Goal: Task Accomplishment & Management: Use online tool/utility

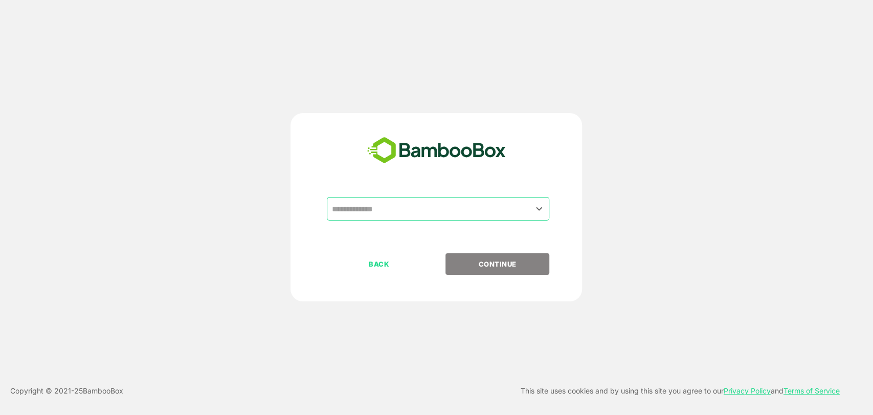
click at [372, 212] on input "text" at bounding box center [438, 208] width 218 height 19
click at [533, 209] on icon "Open" at bounding box center [539, 209] width 12 height 12
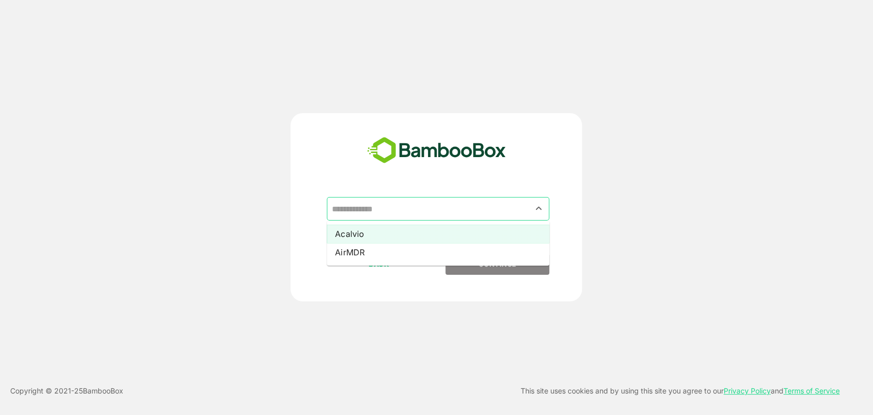
click at [349, 236] on li "Acalvio" at bounding box center [438, 234] width 222 height 18
type input "*******"
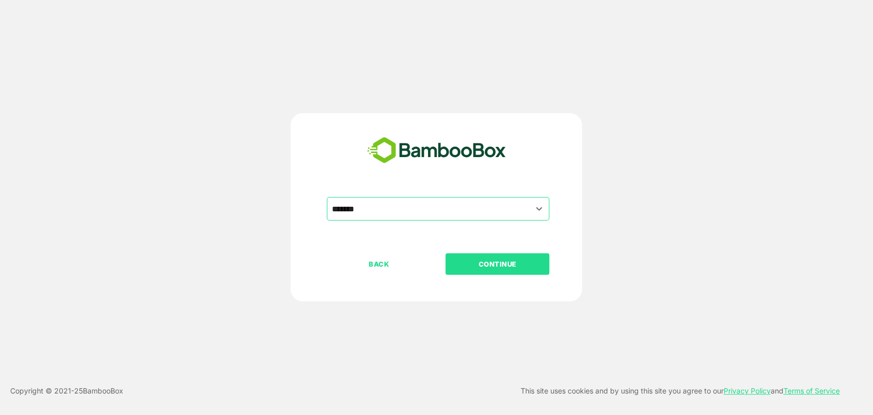
click at [493, 264] on p "CONTINUE" at bounding box center [497, 263] width 102 height 11
click at [477, 262] on p "CONTINUE" at bounding box center [497, 263] width 102 height 11
click at [540, 208] on icon "Open" at bounding box center [539, 209] width 12 height 12
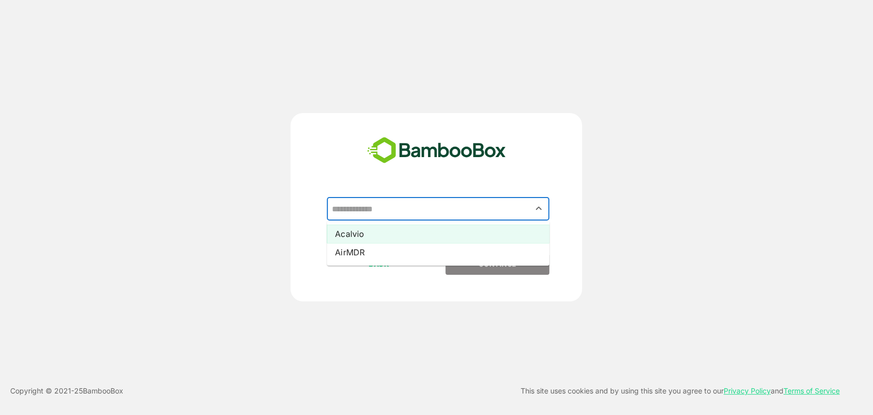
click at [391, 230] on li "Acalvio" at bounding box center [438, 234] width 222 height 18
type input "*******"
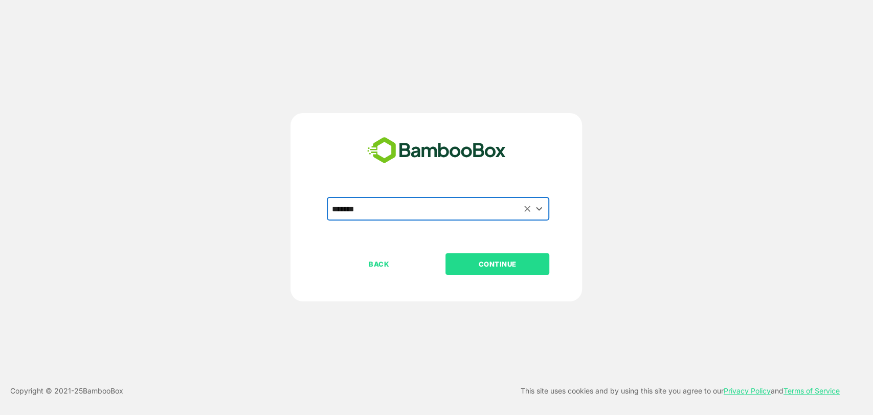
click at [475, 262] on p "CONTINUE" at bounding box center [497, 263] width 102 height 11
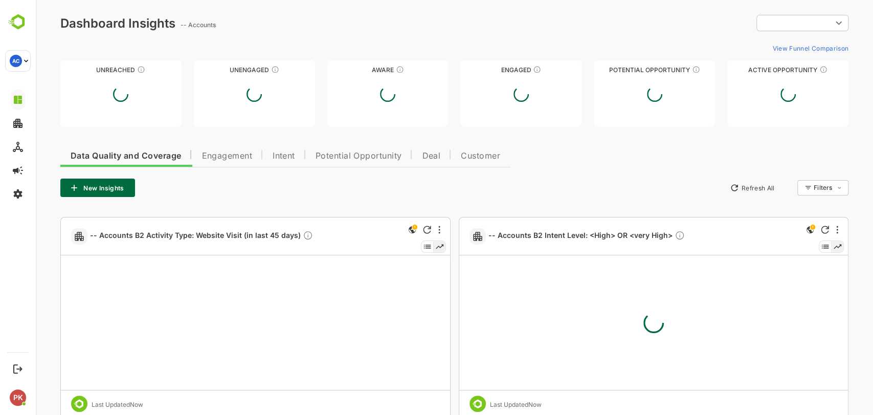
type input "*********"
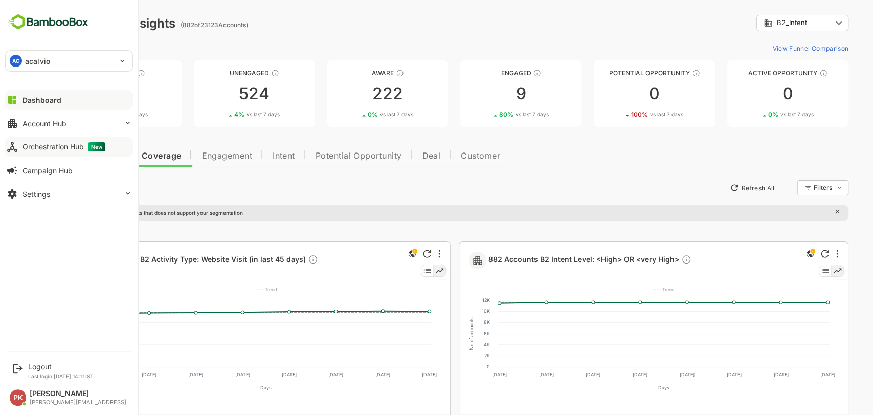
click at [45, 146] on div "Orchestration Hub New" at bounding box center [64, 146] width 83 height 9
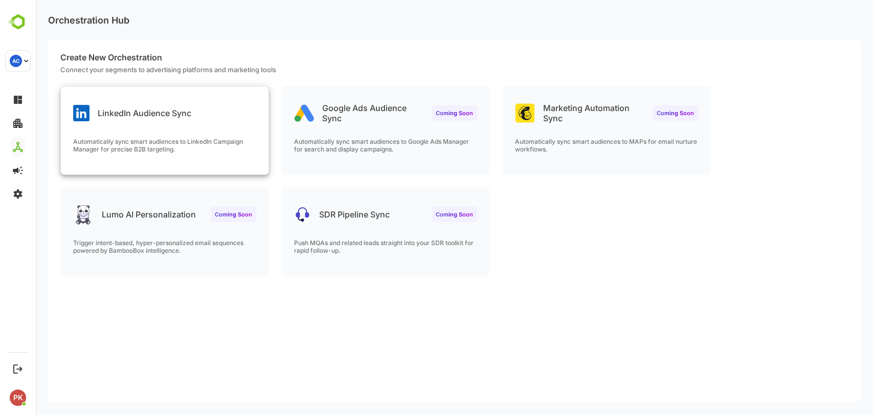
click at [173, 119] on div "LinkedIn Audience Sync" at bounding box center [132, 113] width 118 height 16
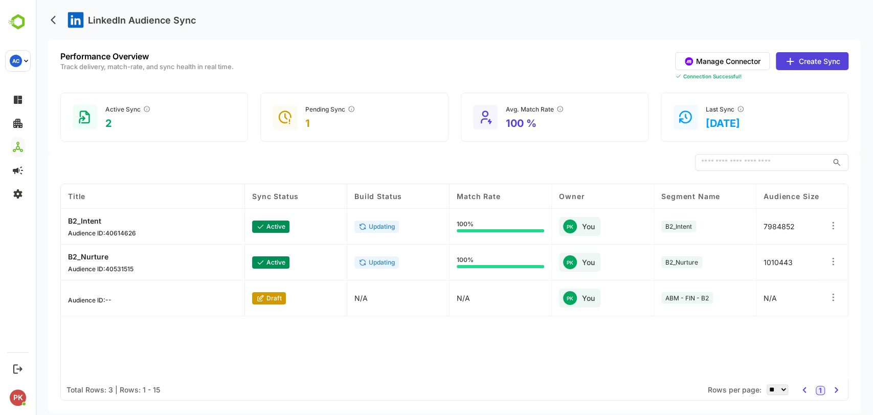
click at [802, 59] on button "Create Sync" at bounding box center [812, 61] width 73 height 18
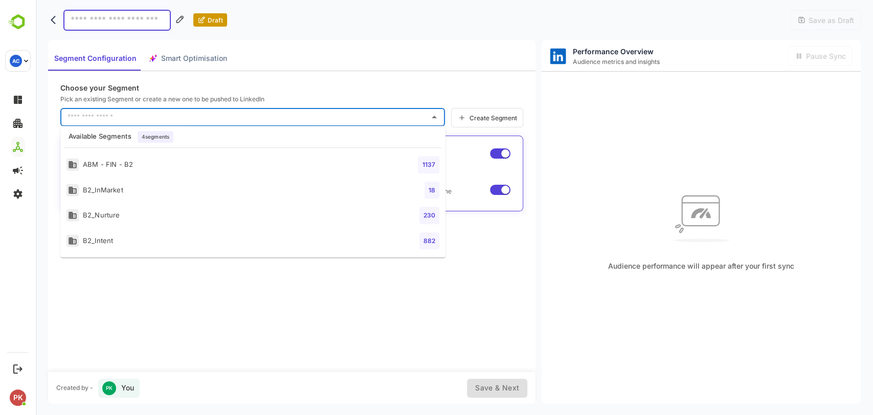
click at [228, 116] on input "text" at bounding box center [245, 117] width 360 height 16
click at [178, 292] on div "Choose your Segment Pick an existing Segment or create a new one to be pushed t…" at bounding box center [291, 221] width 487 height 300
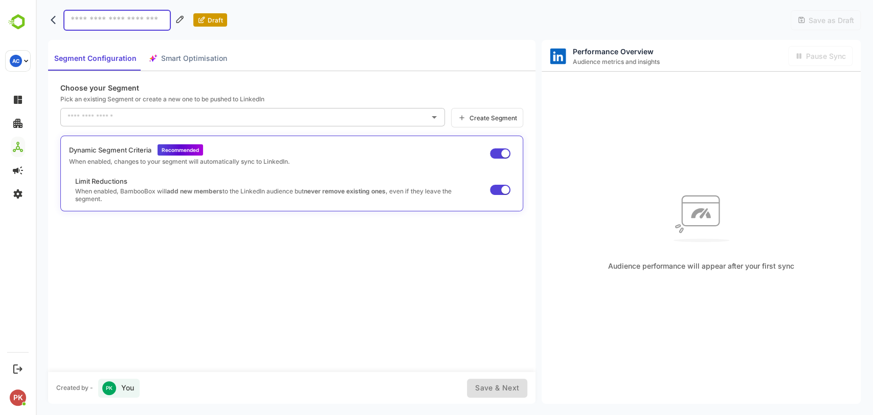
click at [478, 120] on span "Create Segment" at bounding box center [491, 118] width 51 height 8
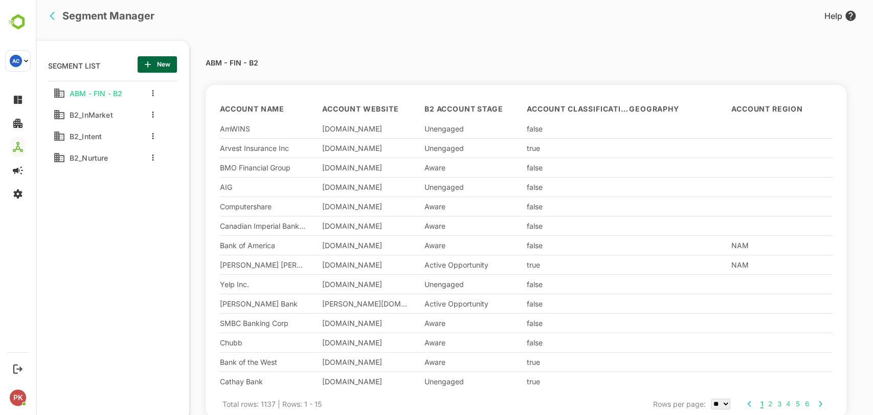
scroll to position [22, 0]
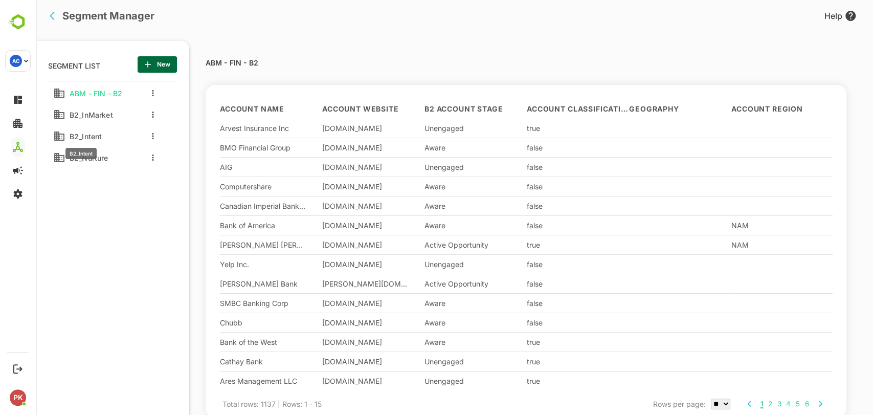
click at [95, 133] on span "B2_Intent" at bounding box center [83, 136] width 36 height 9
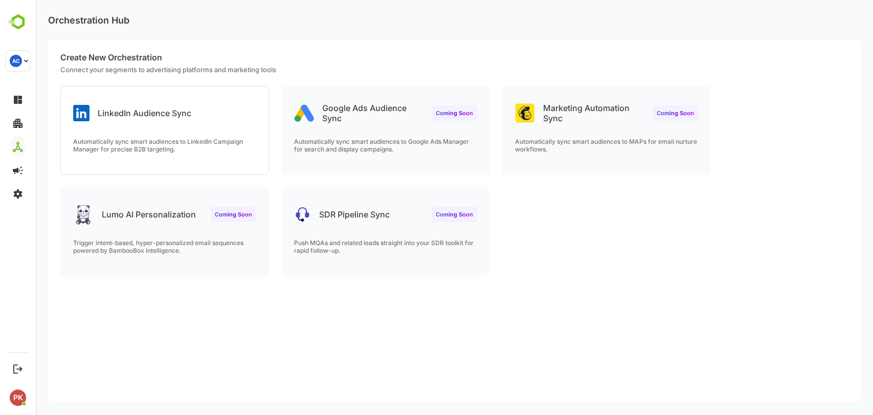
scroll to position [0, 0]
click at [220, 118] on div "LinkedIn Audience Sync" at bounding box center [165, 104] width 208 height 37
